Goal: Task Accomplishment & Management: Manage account settings

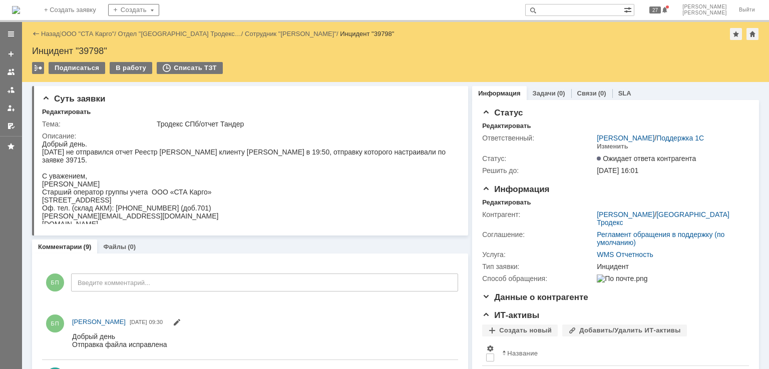
click at [98, 29] on div "Назад | ООО "СТА Карго" / Отдел "Санкт-Петербург Тродекс… / Сотрудник "Радченко…" at bounding box center [395, 34] width 727 height 12
click at [96, 32] on link "ООО "СТА Карго"" at bounding box center [88, 34] width 53 height 8
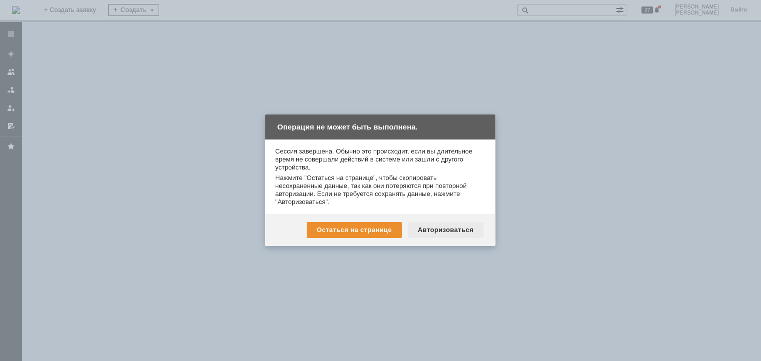
click at [450, 230] on div "Авторизоваться" at bounding box center [446, 230] width 76 height 16
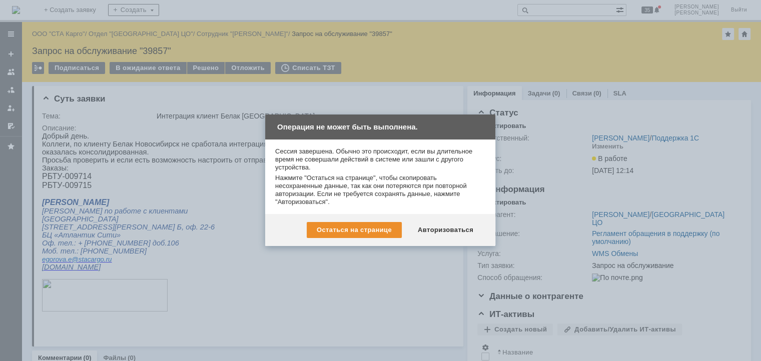
click at [443, 221] on div "Остаться на странице Авторизоваться" at bounding box center [380, 230] width 230 height 32
click at [443, 227] on div "Авторизоваться" at bounding box center [446, 230] width 76 height 16
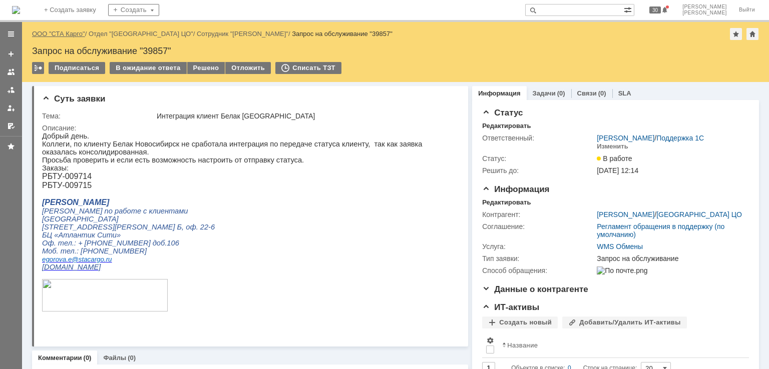
click at [60, 33] on link "ООО "СТА Карго"" at bounding box center [58, 34] width 53 height 8
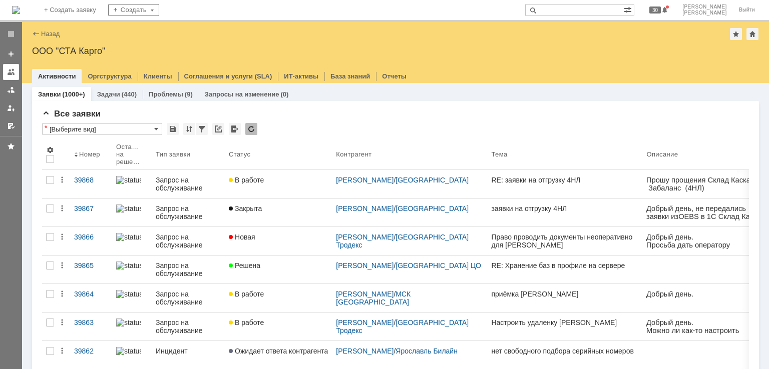
click at [10, 68] on div at bounding box center [11, 72] width 8 height 8
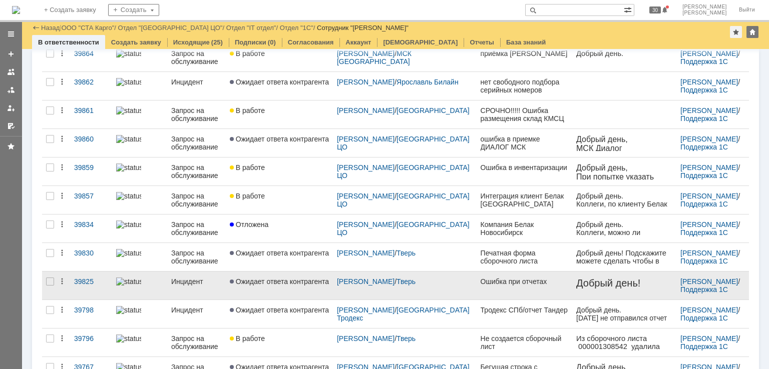
click at [290, 289] on link "Ожидает ответа контрагента" at bounding box center [279, 286] width 107 height 28
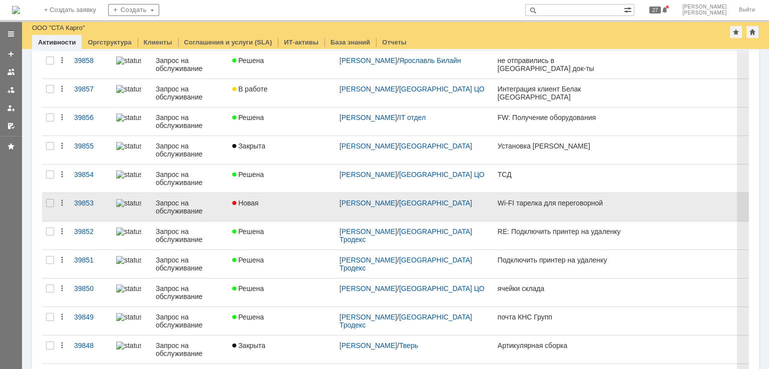
scroll to position [300, 0]
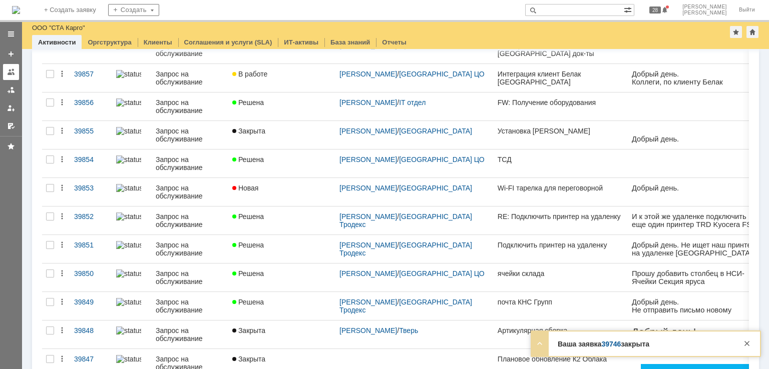
click at [16, 77] on link at bounding box center [11, 72] width 16 height 16
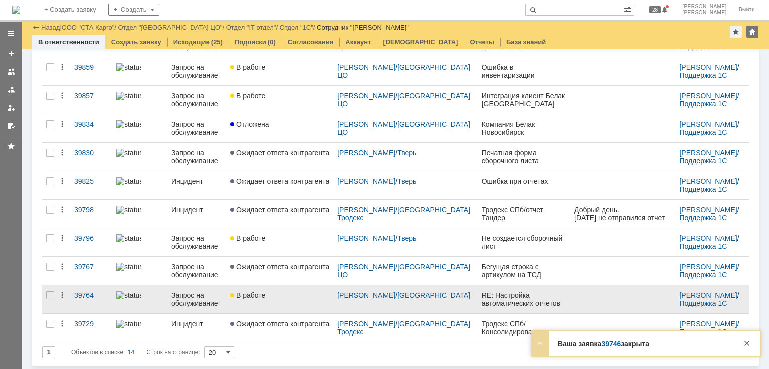
click at [297, 295] on div "В работе" at bounding box center [279, 296] width 99 height 8
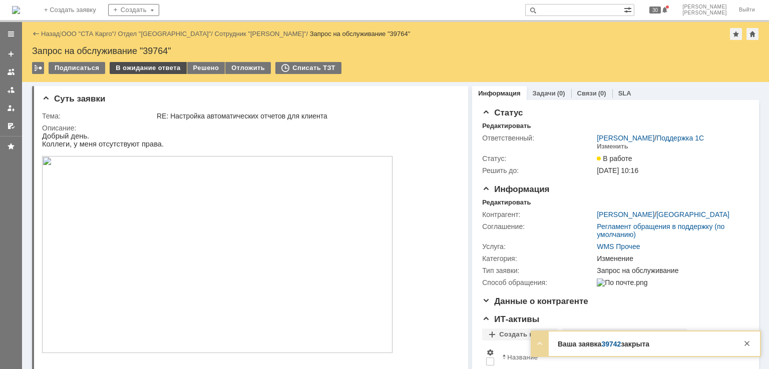
click at [154, 66] on div "В ожидание ответа" at bounding box center [148, 68] width 77 height 12
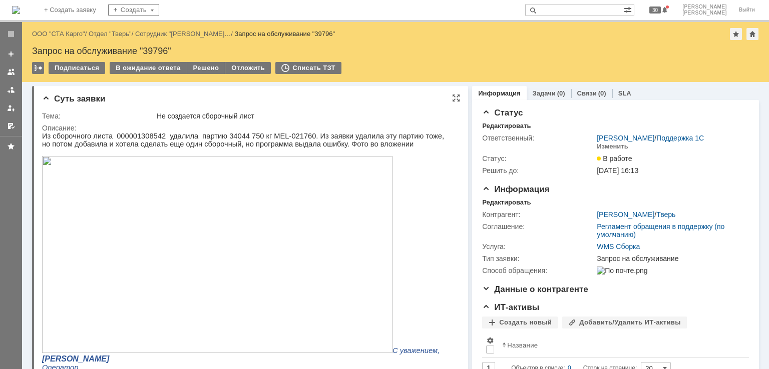
click at [204, 212] on img at bounding box center [217, 254] width 350 height 197
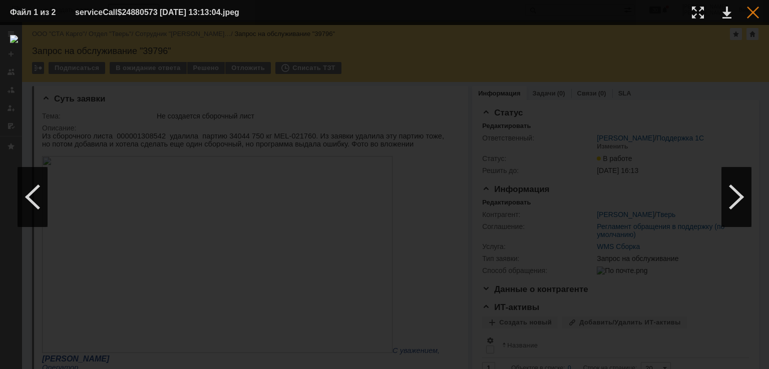
click at [757, 14] on div at bounding box center [753, 13] width 12 height 12
